Goal: Task Accomplishment & Management: Manage account settings

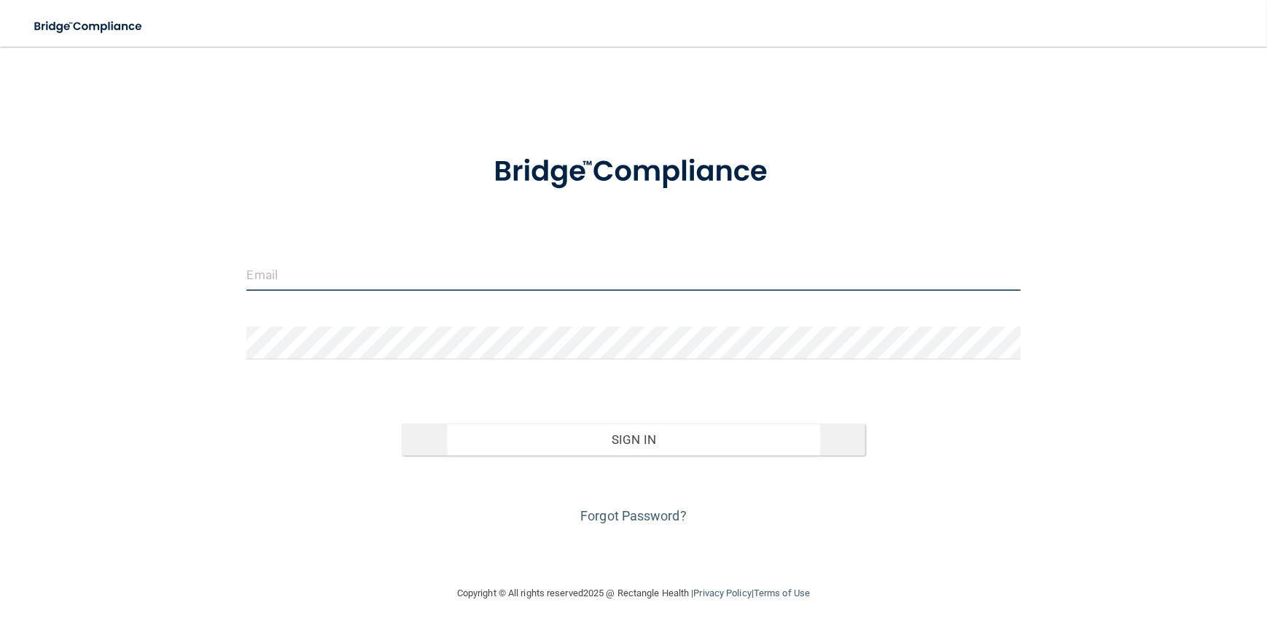
type input "[EMAIL_ADDRESS][DOMAIN_NAME]"
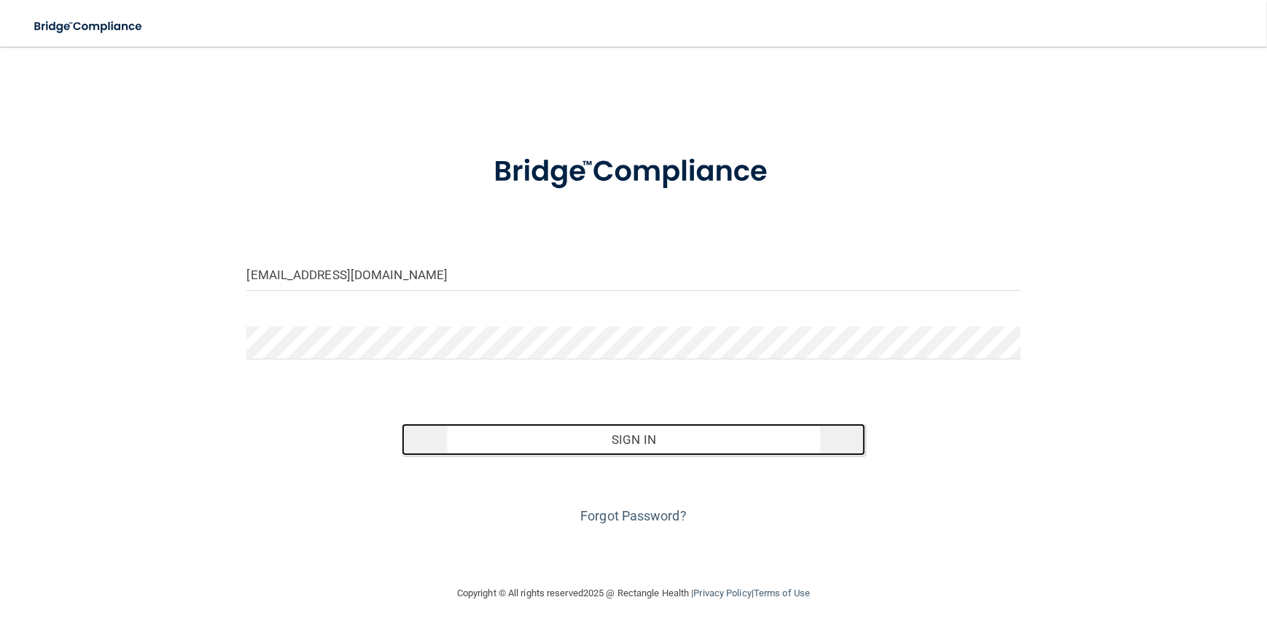
click at [633, 432] on button "Sign In" at bounding box center [634, 440] width 464 height 32
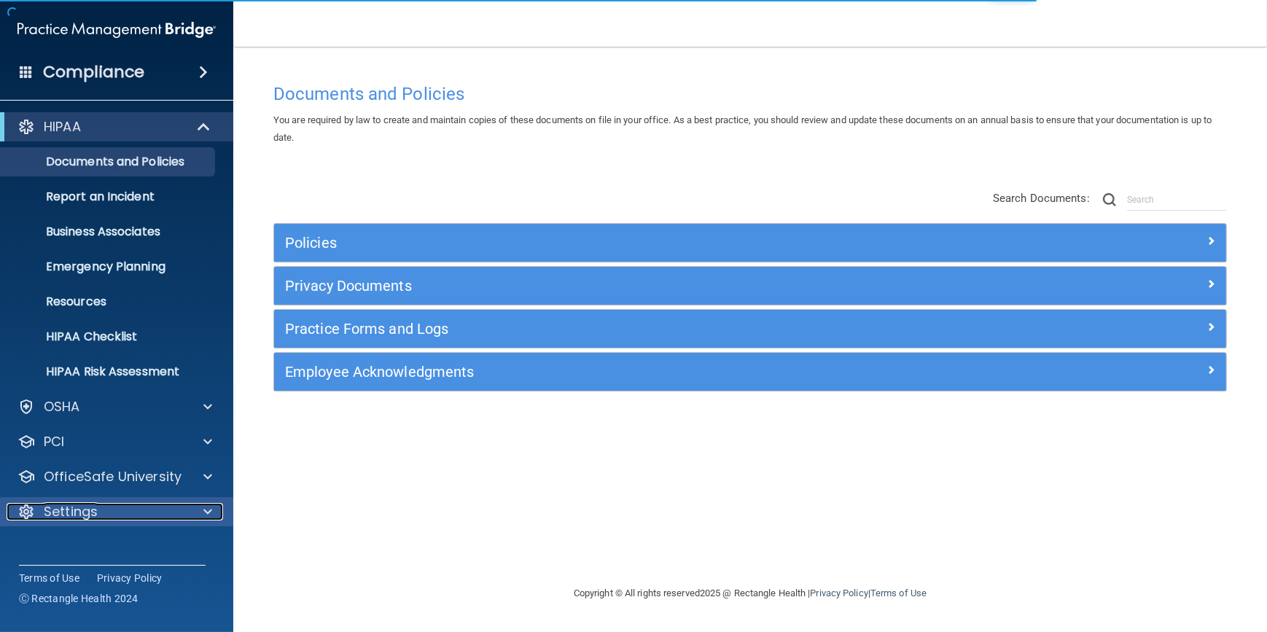
click at [124, 508] on div "Settings" at bounding box center [97, 511] width 181 height 17
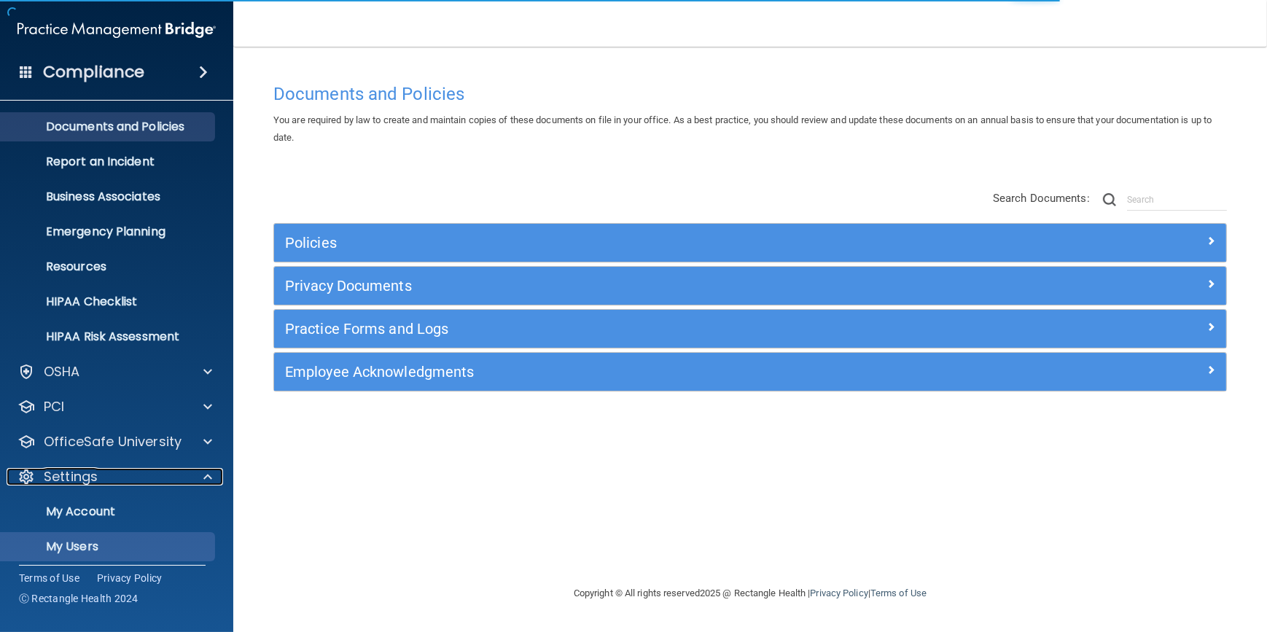
scroll to position [112, 0]
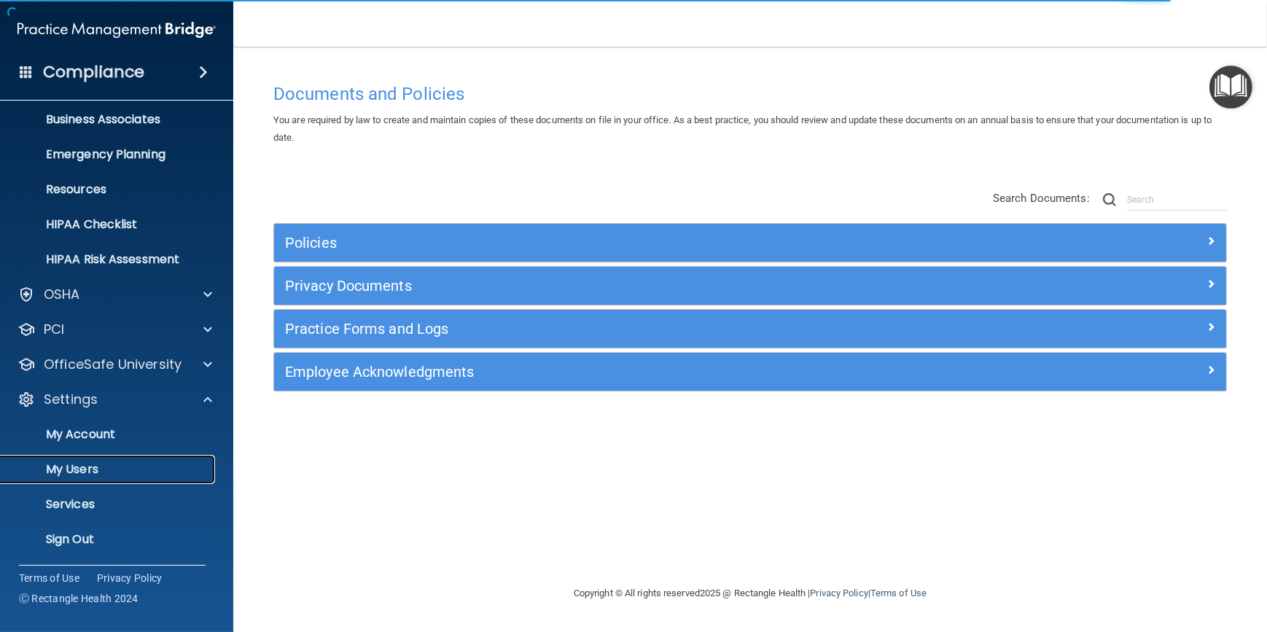
click at [101, 460] on link "My Users" at bounding box center [100, 469] width 230 height 29
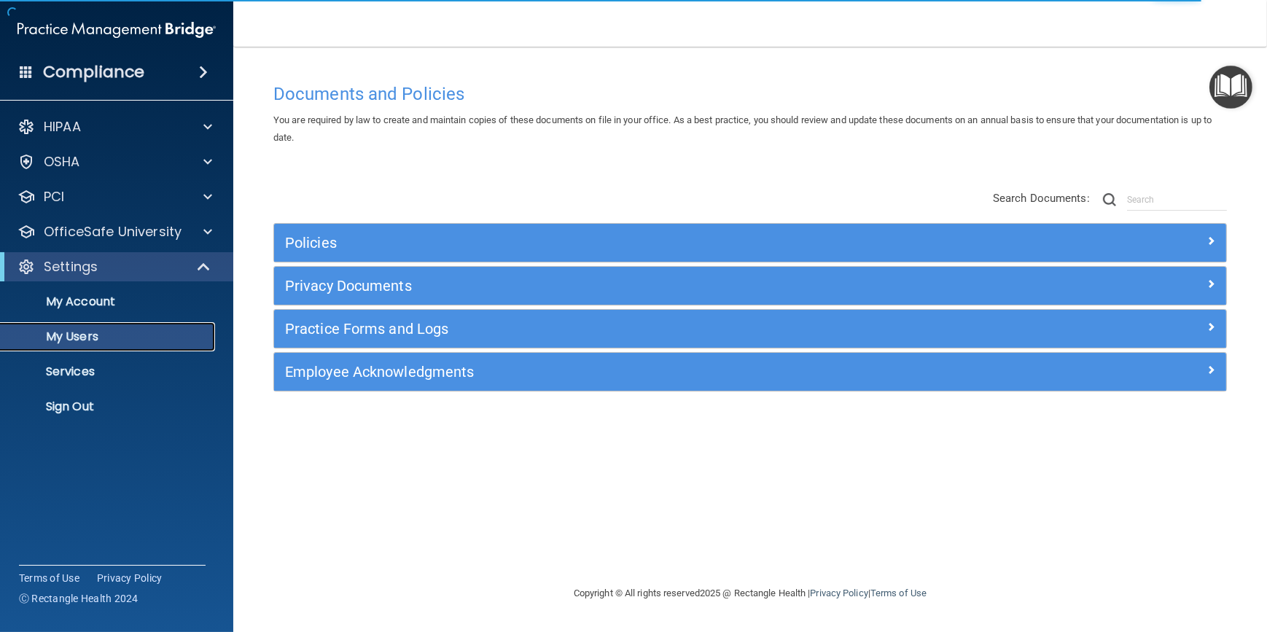
select select "20"
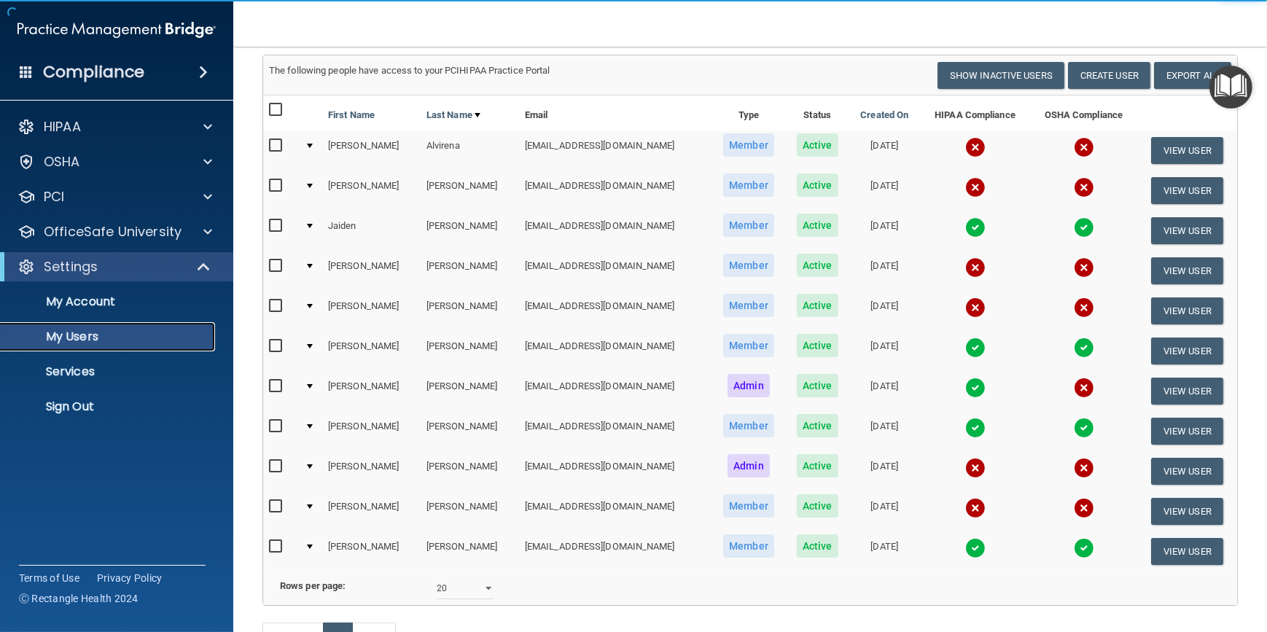
scroll to position [132, 0]
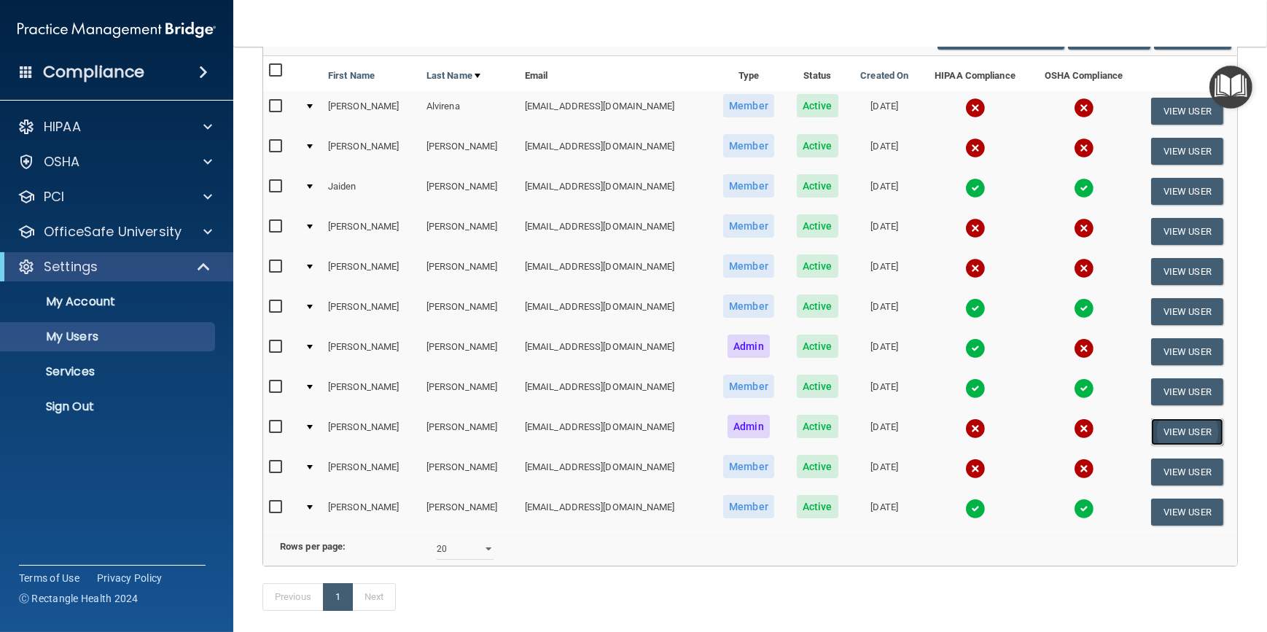
click at [1174, 424] on button "View User" at bounding box center [1187, 431] width 72 height 27
